Goal: Information Seeking & Learning: Find specific page/section

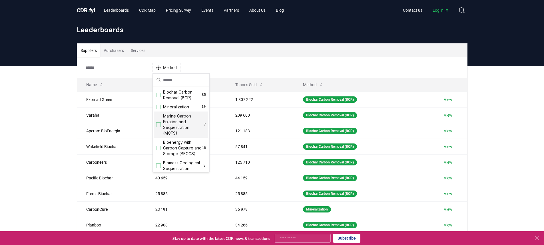
click at [158, 126] on div "Suggestions" at bounding box center [158, 124] width 5 height 5
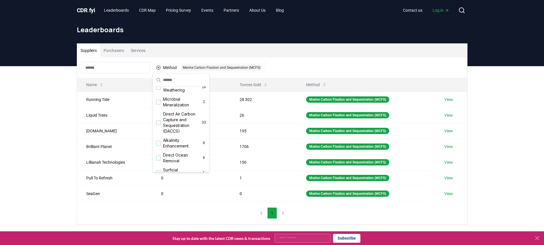
scroll to position [110, 0]
click at [158, 103] on div "Suggestions" at bounding box center [158, 100] width 5 height 5
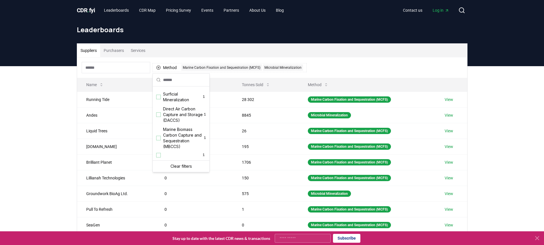
scroll to position [196, 0]
click at [159, 139] on div "Suggestions" at bounding box center [158, 138] width 5 height 5
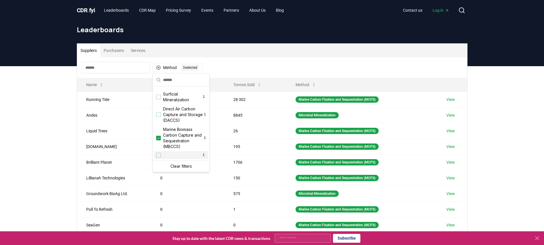
click at [504, 110] on div "Suppliers Purchasers Services Method 3 3 selected Name Tonnes Delivered Tonnes …" at bounding box center [272, 180] width 544 height 229
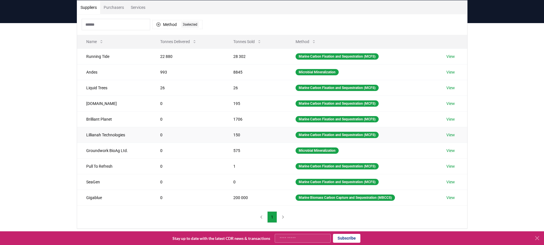
scroll to position [57, 0]
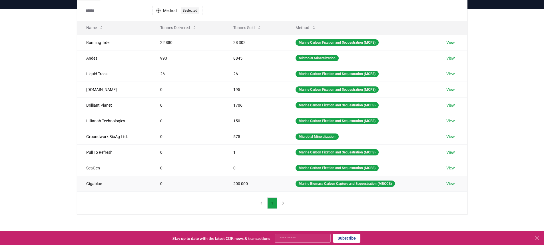
click at [449, 186] on link "View" at bounding box center [450, 184] width 9 height 6
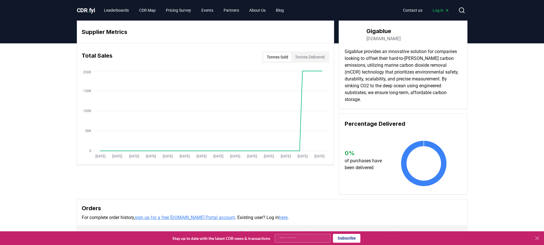
click at [378, 40] on link "gigablue.co" at bounding box center [383, 38] width 34 height 7
